Goal: Task Accomplishment & Management: Complete application form

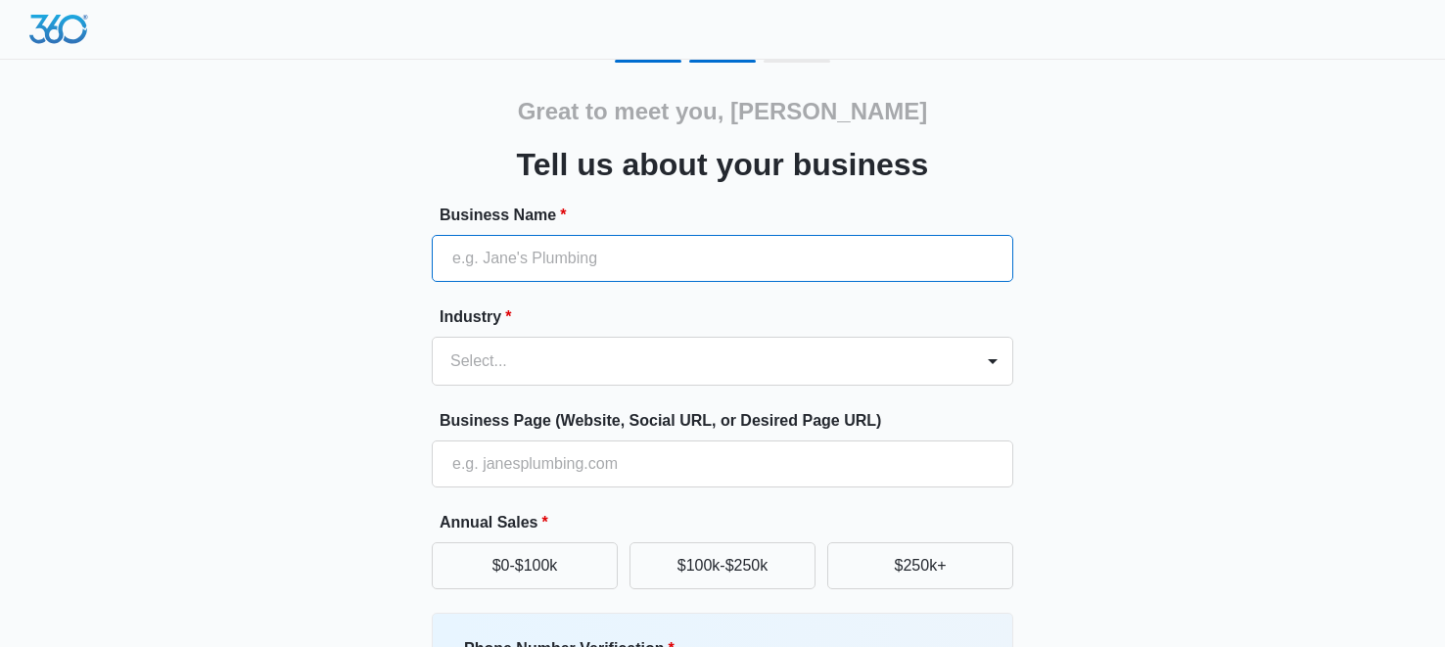
click at [493, 262] on input "Business Name *" at bounding box center [723, 258] width 582 height 47
click at [482, 258] on input "Business Name *" at bounding box center [723, 258] width 582 height 47
type input "Memories of L'Acadie"
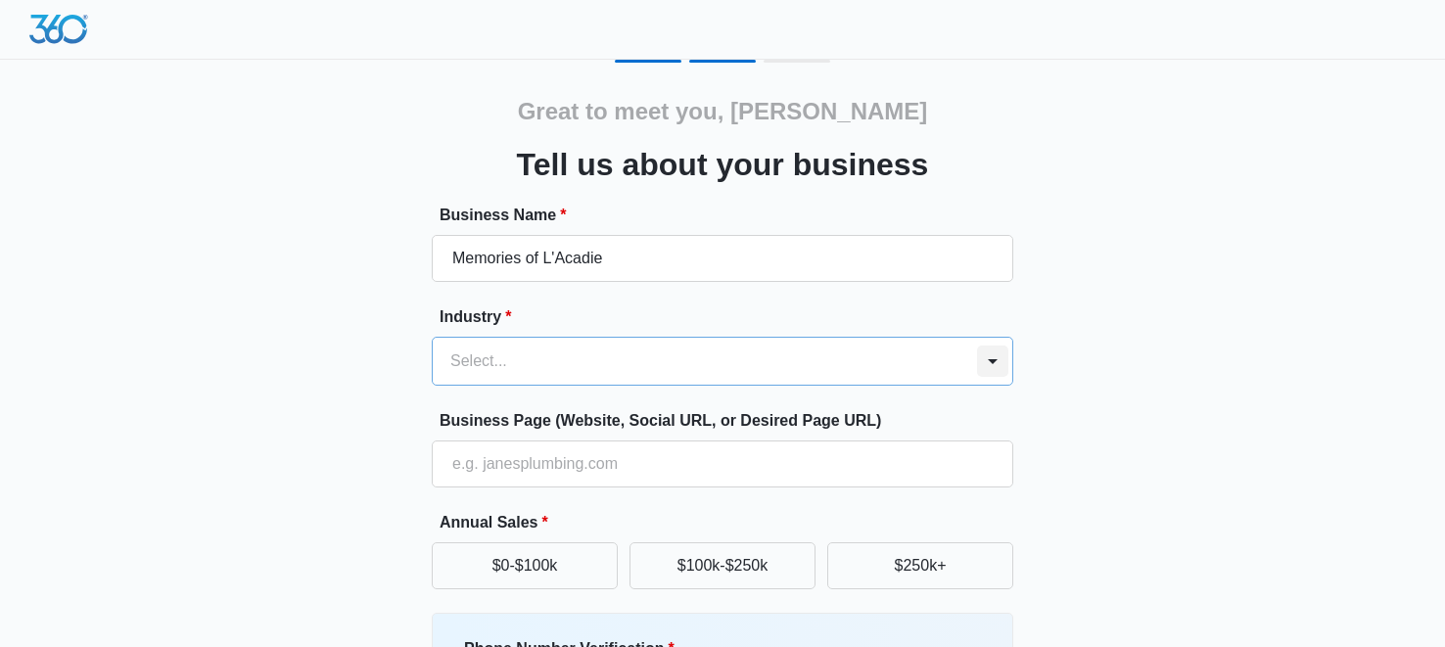
click at [993, 364] on div at bounding box center [992, 361] width 39 height 47
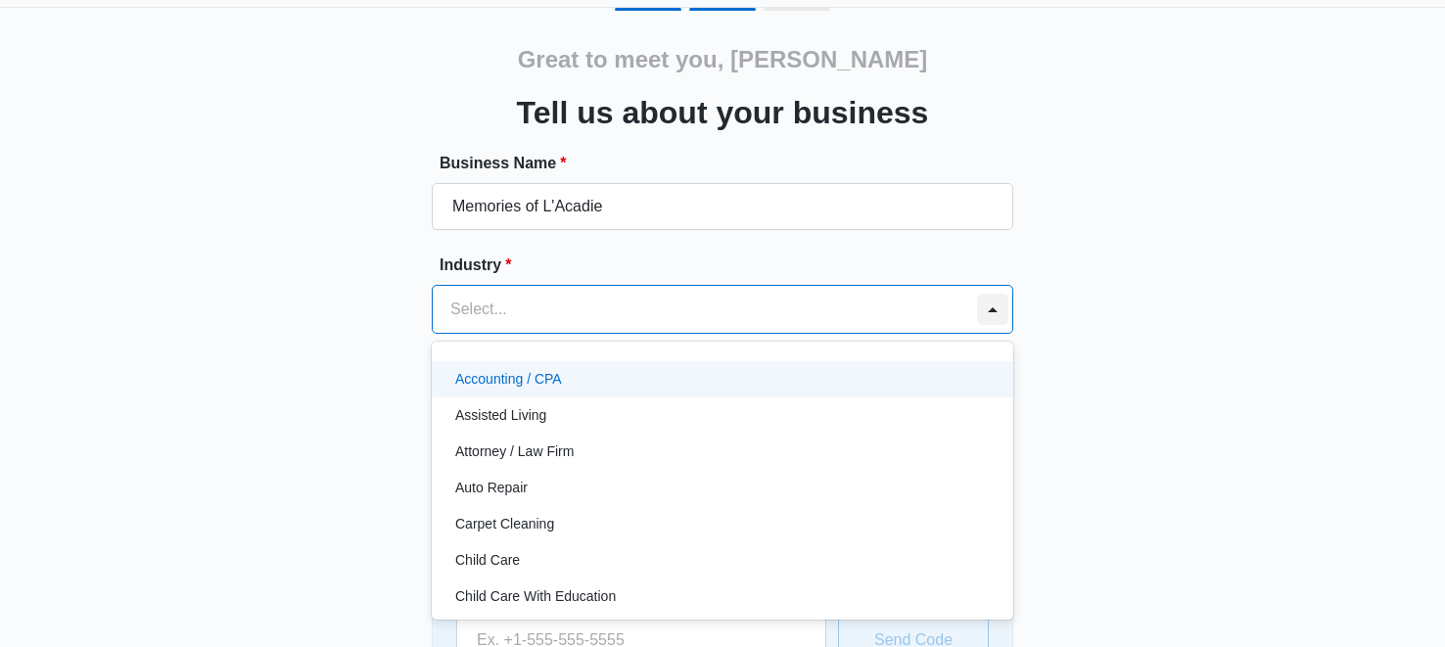
scroll to position [53, 0]
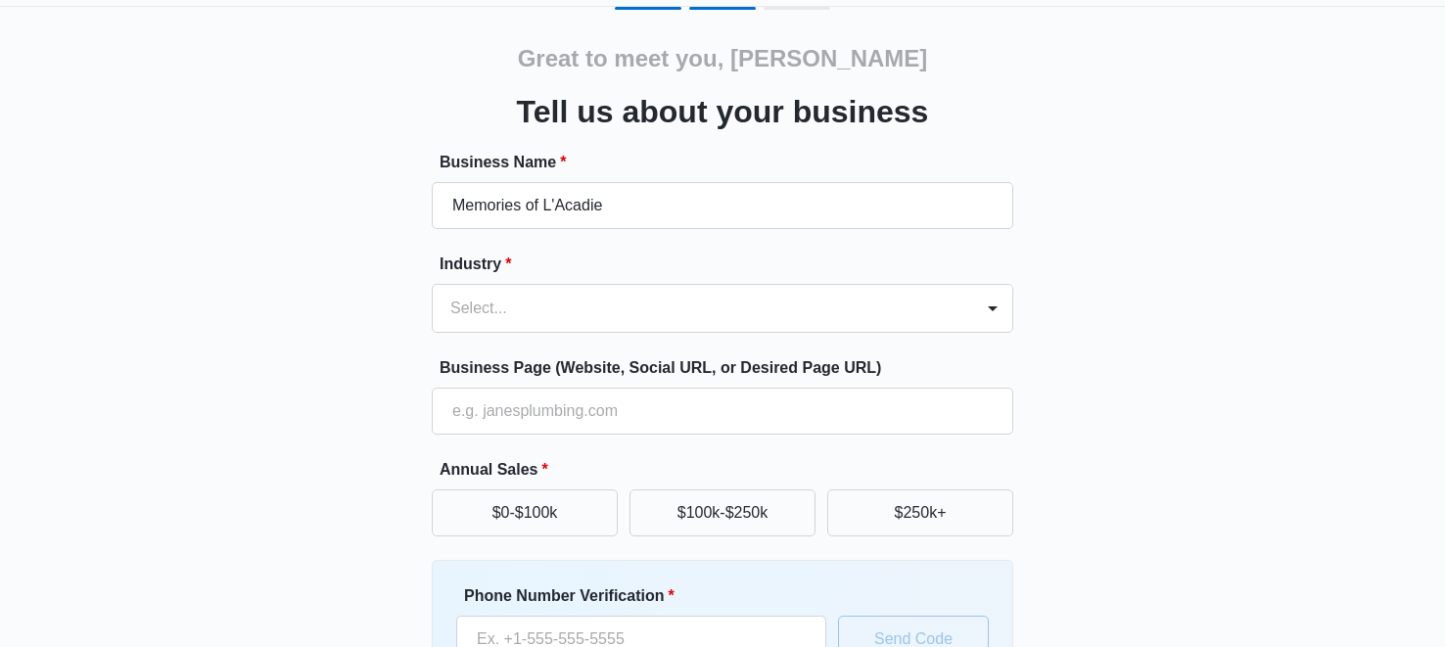
click at [1207, 374] on div "Great to meet you, [PERSON_NAME] Tell us about your business Business Name * Me…" at bounding box center [722, 404] width 1175 height 794
click at [527, 513] on button "$0-$100k" at bounding box center [525, 513] width 186 height 47
click at [1042, 633] on div "Great to meet you, [PERSON_NAME] Tell us about your business Business Name * Me…" at bounding box center [722, 404] width 1175 height 794
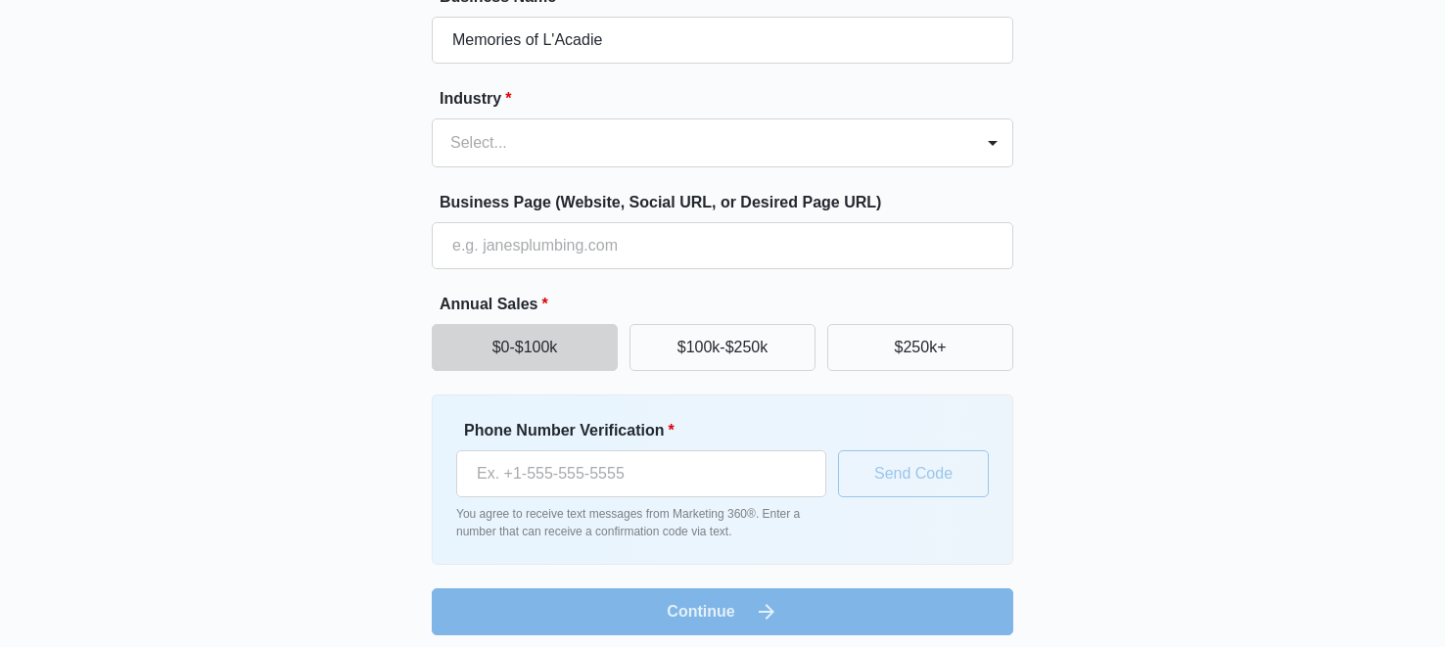
scroll to position [228, 0]
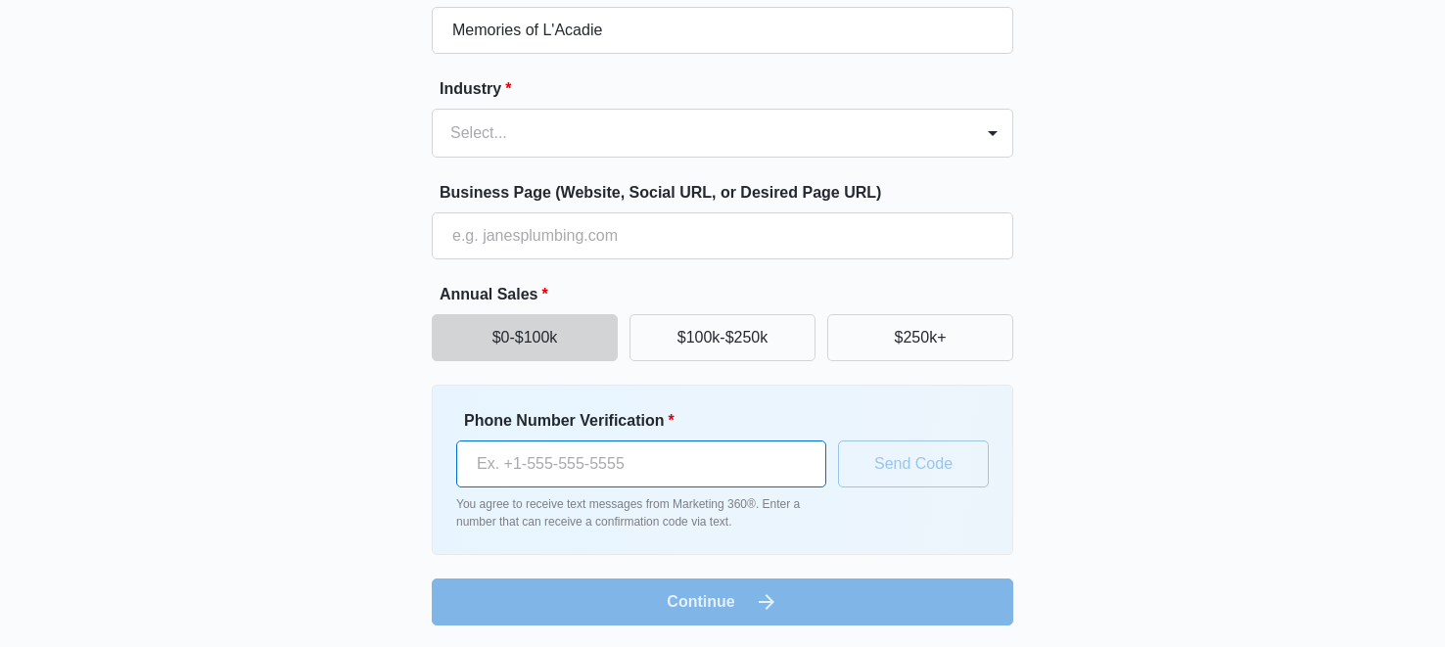
click at [494, 460] on input "Phone Number Verification *" at bounding box center [641, 464] width 370 height 47
click at [468, 464] on input "[PHONE_NUMBER]" at bounding box center [641, 464] width 370 height 47
type input "[PHONE_NUMBER]"
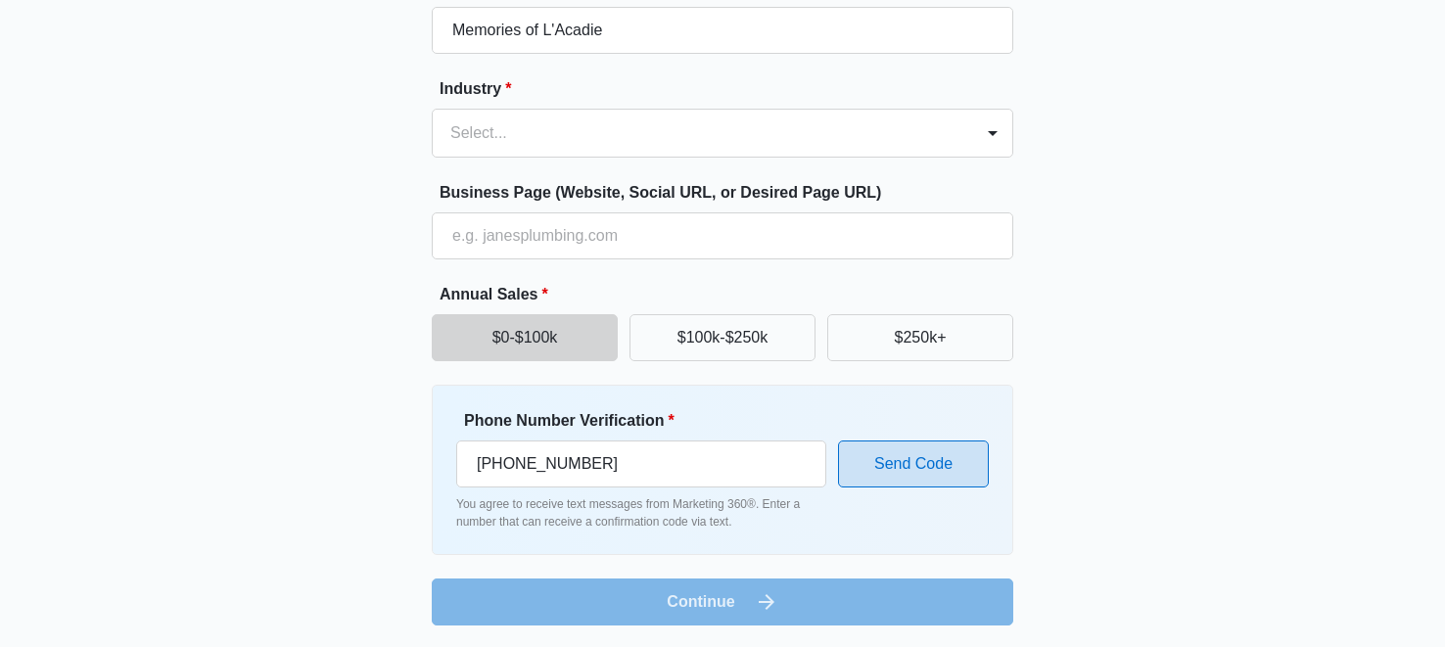
click at [892, 475] on button "Send Code" at bounding box center [913, 464] width 151 height 47
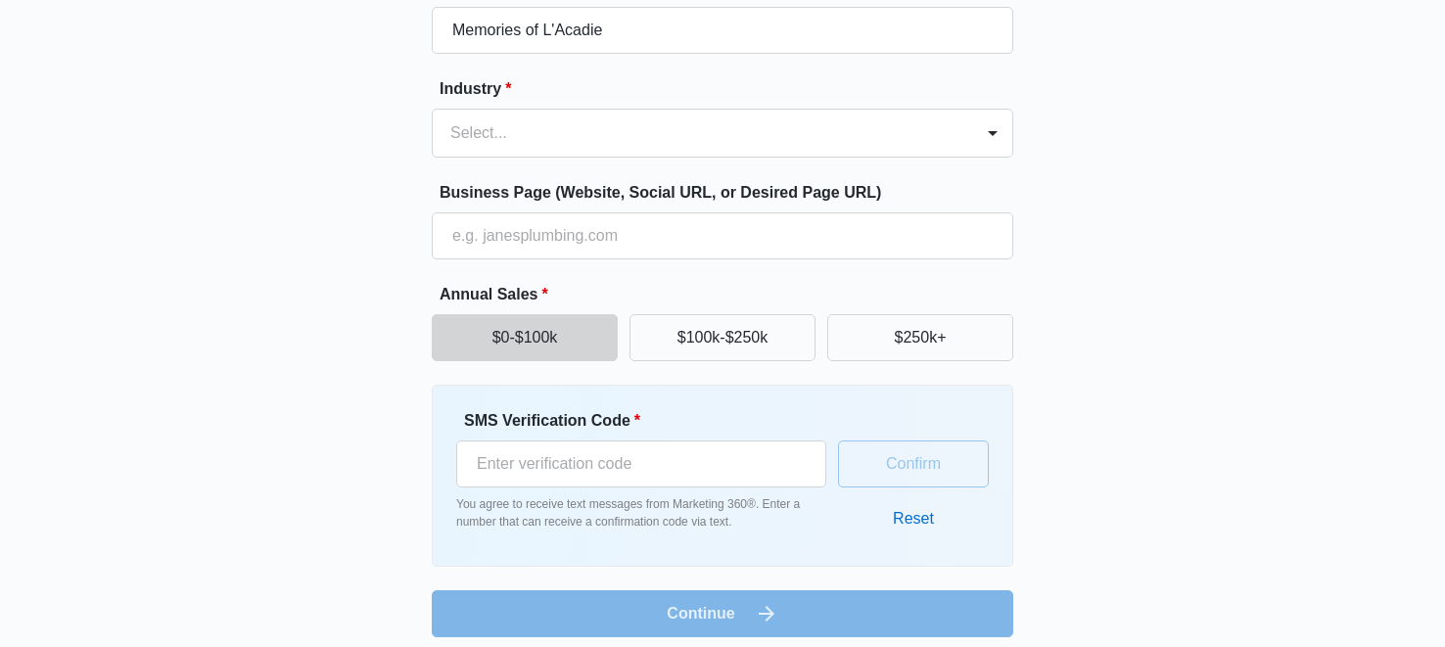
click at [720, 605] on form "Business Name * Memories of L'Acadie Industry * Select... Business Page (Websit…" at bounding box center [723, 307] width 582 height 662
click at [719, 608] on form "Business Name * Memories of L'Acadie Industry * Select... Business Page (Websit…" at bounding box center [723, 307] width 582 height 662
click at [890, 471] on div "Confirm Reset" at bounding box center [913, 475] width 151 height 133
click at [888, 472] on div "Confirm Reset" at bounding box center [913, 475] width 151 height 133
click at [483, 459] on input "SMS Verification Code *" at bounding box center [641, 464] width 370 height 47
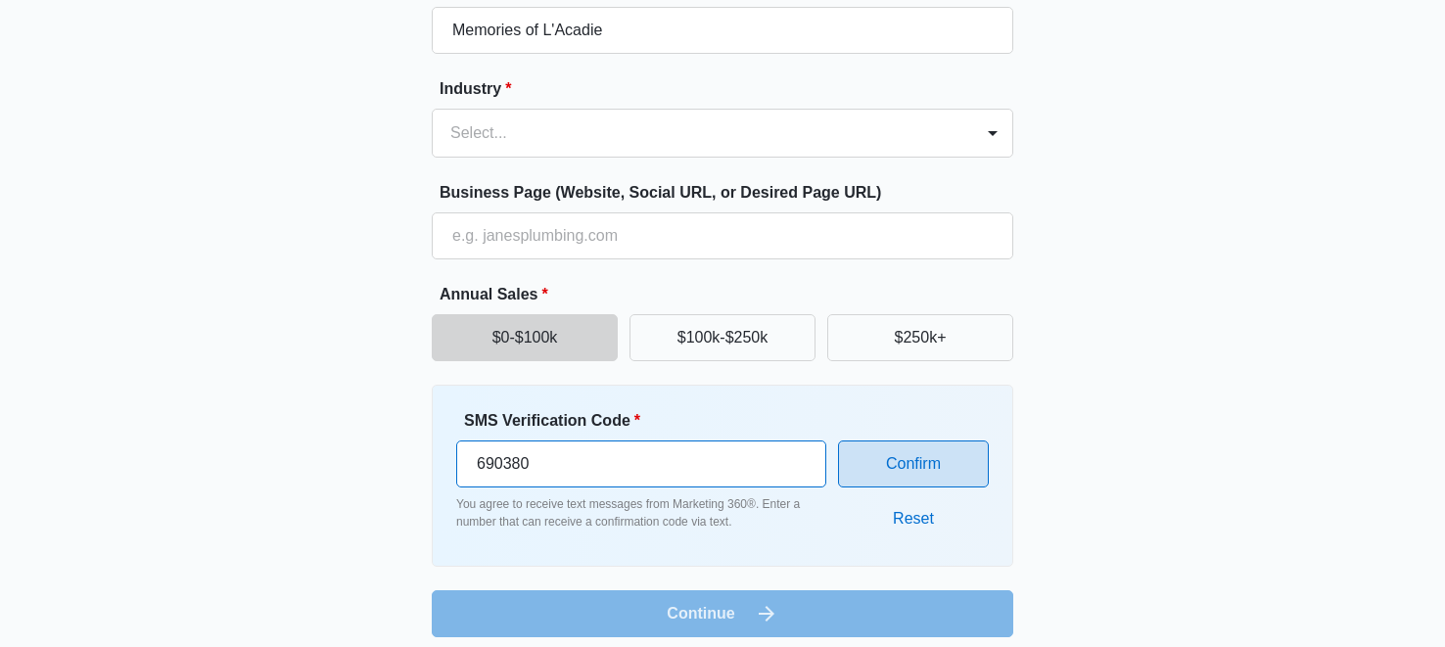
type input "690380"
click at [936, 459] on button "Confirm" at bounding box center [913, 464] width 151 height 47
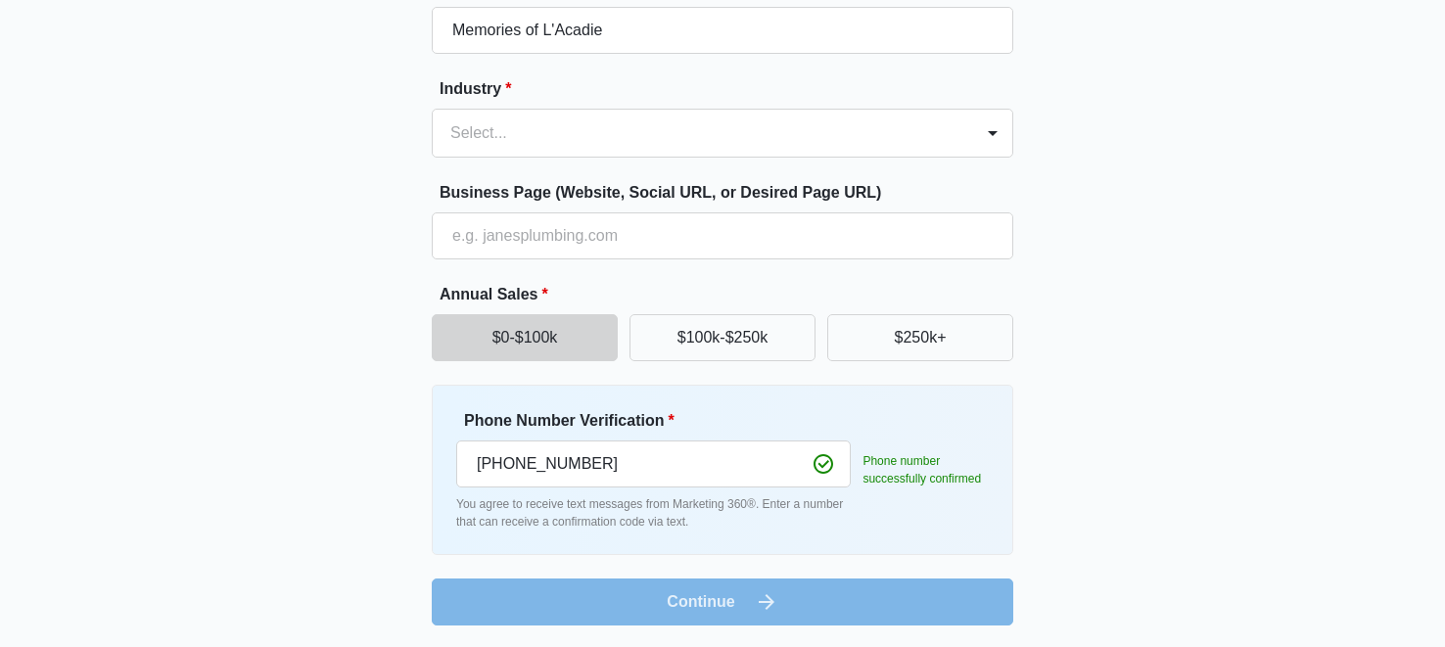
click at [740, 608] on form "Business Name * Memories of L'Acadie Industry * Select... Business Page (Websit…" at bounding box center [723, 301] width 582 height 650
click at [727, 603] on form "Business Name * Memories of L'Acadie Industry * Select... Business Page (Websit…" at bounding box center [723, 301] width 582 height 650
click at [772, 603] on form "Business Name * Memories of L'Acadie Industry * Select... Business Page (Websit…" at bounding box center [723, 301] width 582 height 650
click at [932, 603] on form "Business Name * Memories of L'Acadie Industry * Select... Business Page (Websit…" at bounding box center [723, 301] width 582 height 650
click at [735, 605] on form "Business Name * Memories of L'Acadie Industry * Select... Business Page (Websit…" at bounding box center [723, 301] width 582 height 650
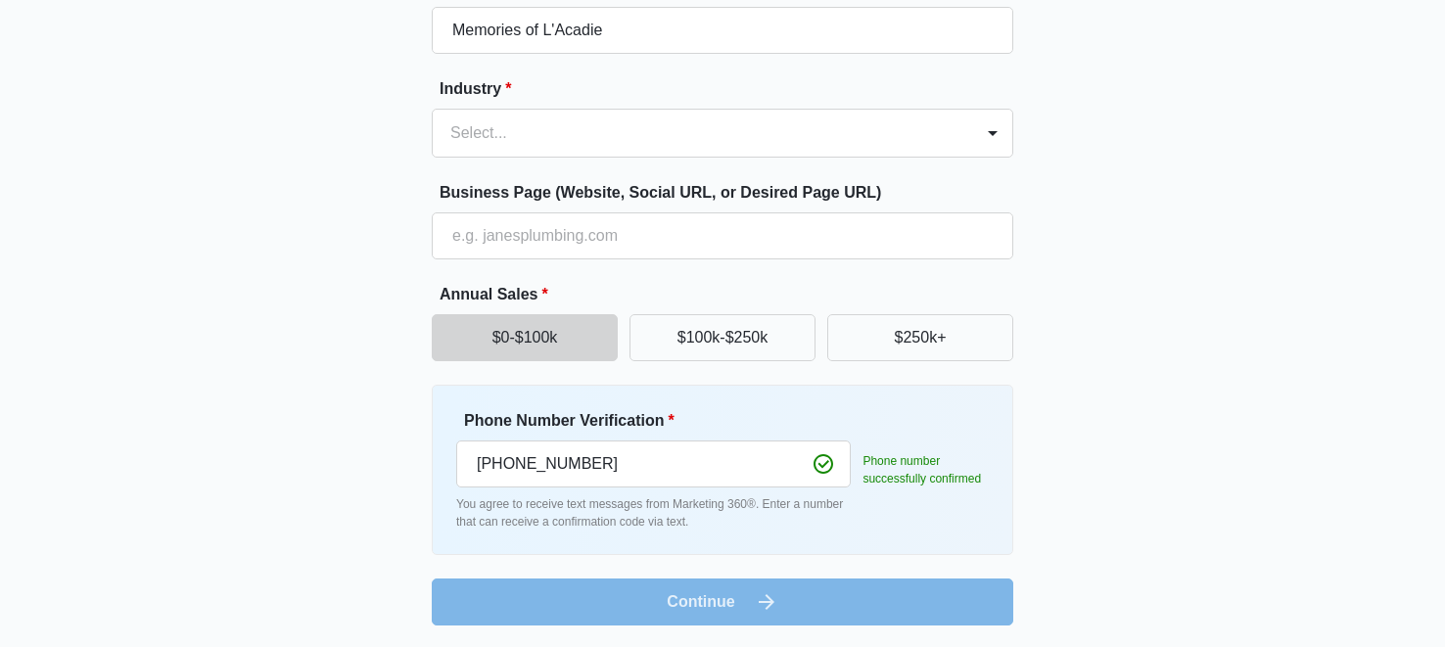
click at [1082, 630] on div "Great to meet you, [PERSON_NAME] Tell us about your business Business Name * Me…" at bounding box center [722, 240] width 1175 height 817
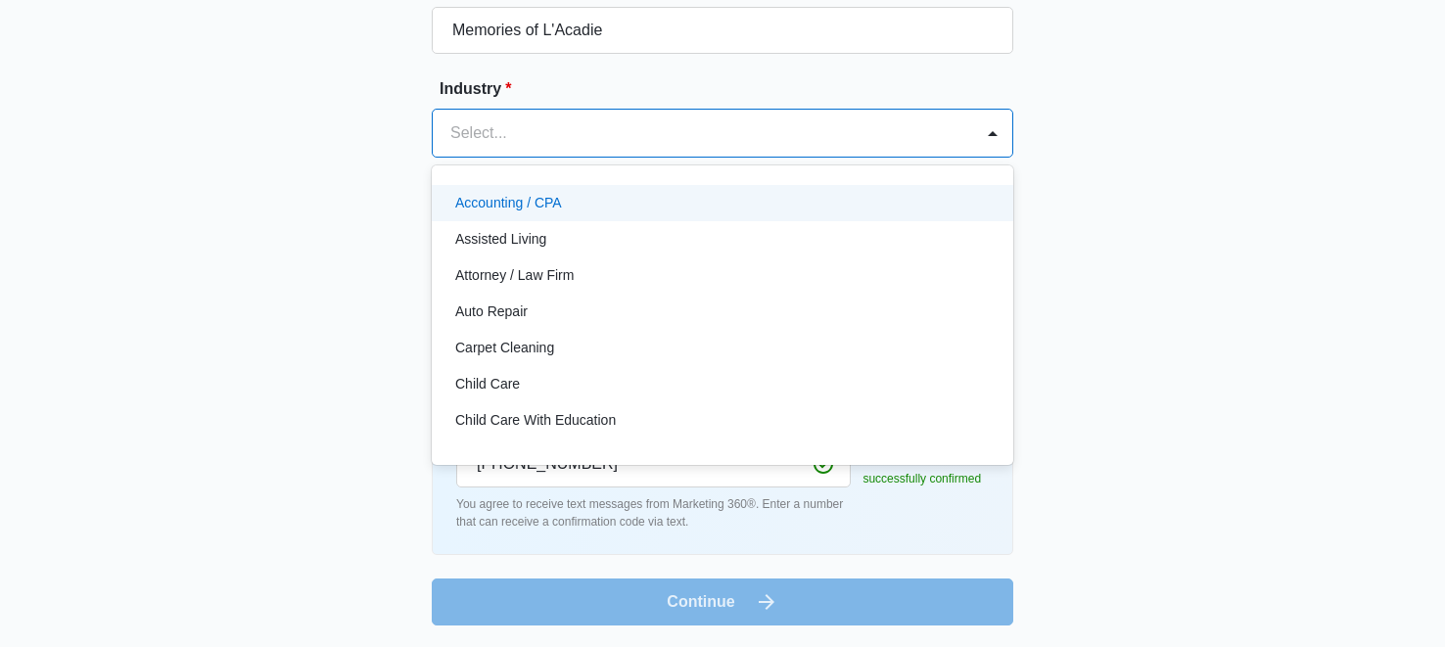
click at [492, 127] on div at bounding box center [698, 132] width 497 height 27
type input "N"
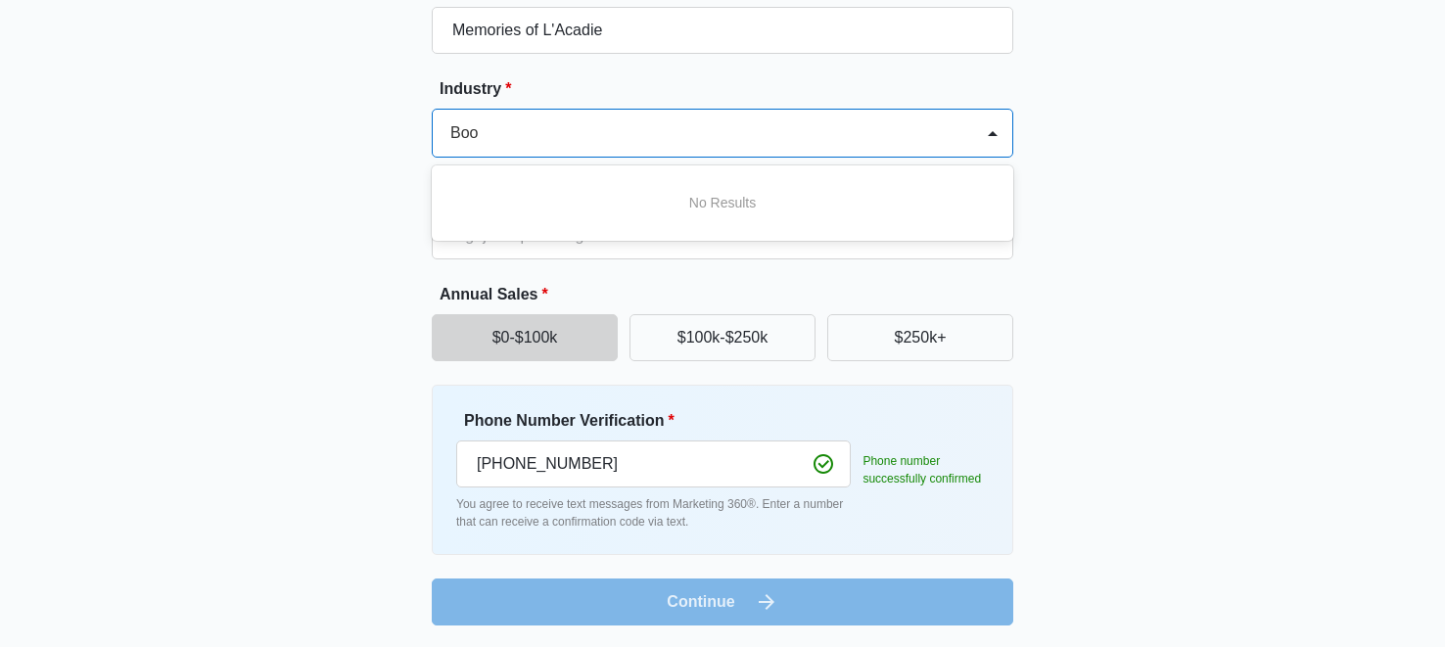
type input "Book"
click at [991, 136] on div at bounding box center [992, 132] width 31 height 31
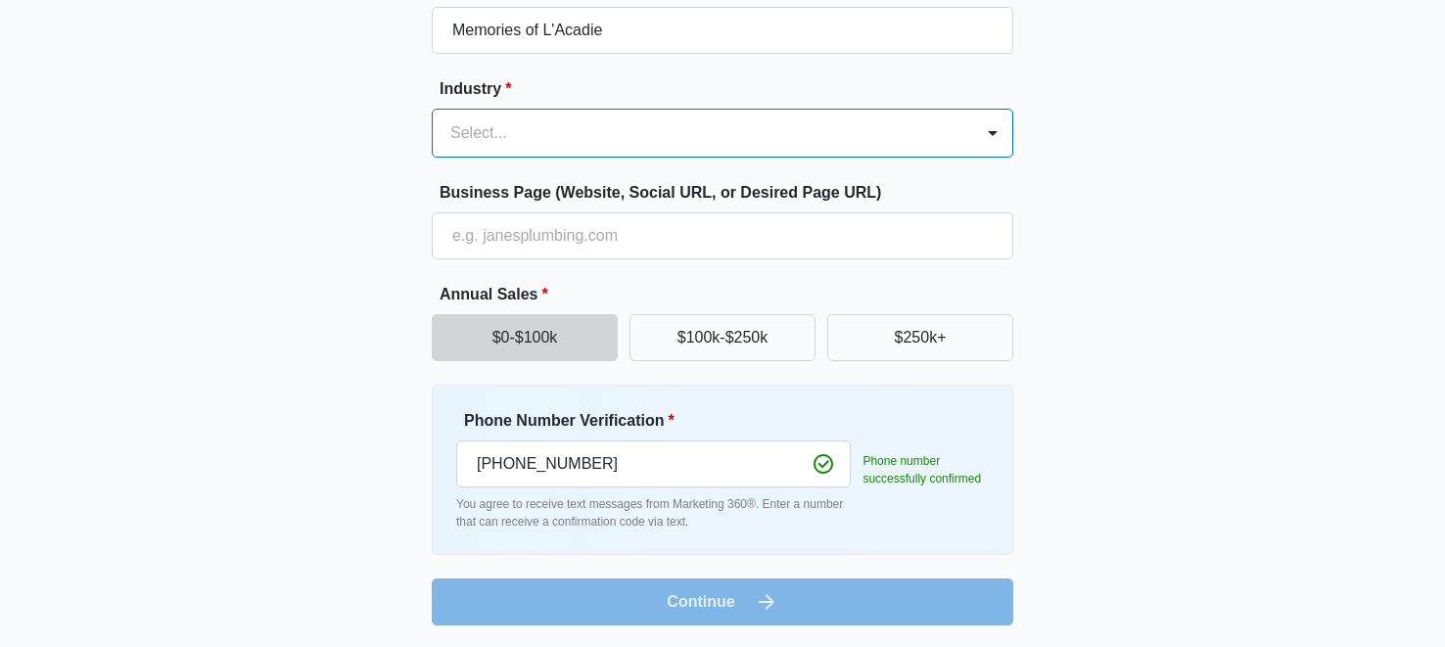
click at [755, 611] on form "Business Name * Memories of L'Acadie Industry * Select... Business Page (Websit…" at bounding box center [723, 301] width 582 height 650
